Goal: Contribute content

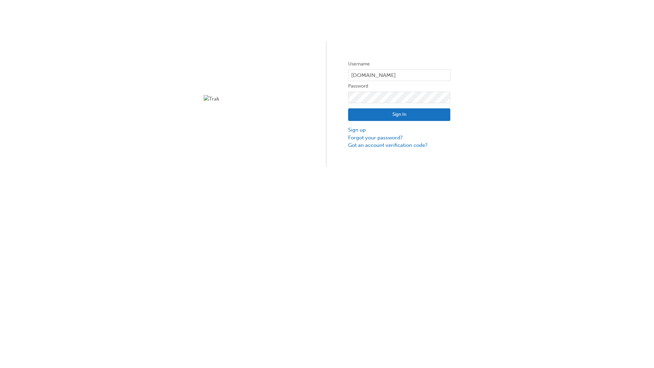
type input "test.e2e.user31"
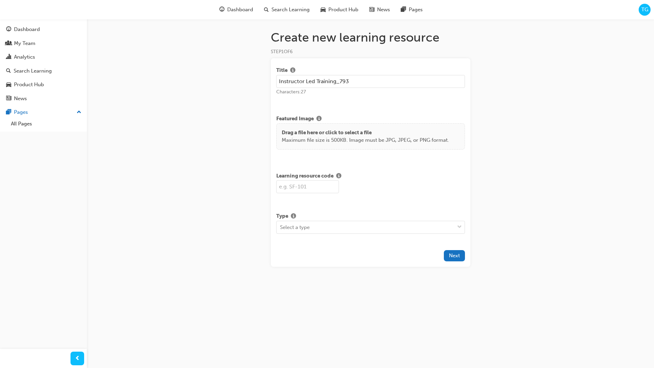
type input "Instructor Led Training_793"
type input "SF793"
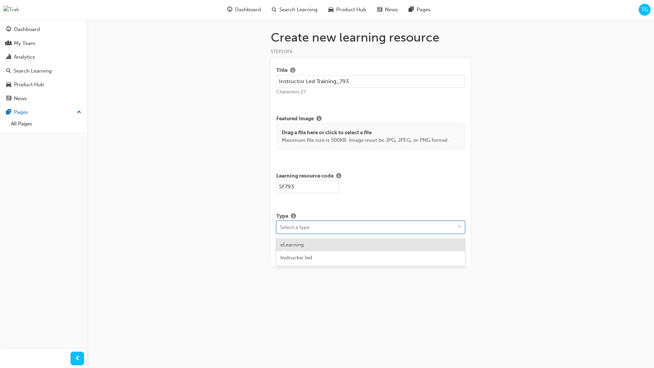
scroll to position [1, 1]
